Goal: Entertainment & Leisure: Browse casually

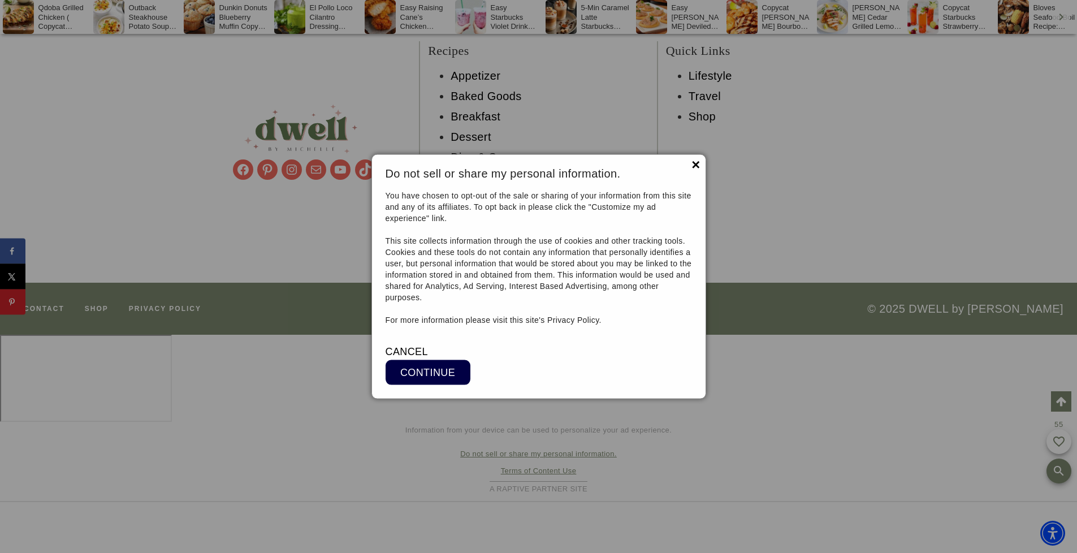
scroll to position [11241, 0]
